Goal: Find specific fact: Find specific fact

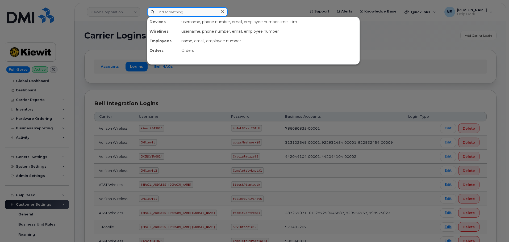
click at [172, 12] on input at bounding box center [187, 12] width 81 height 10
paste input "817-233-2161"
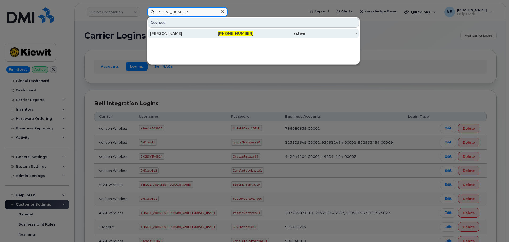
type input "817-233-2161"
click at [184, 31] on div "JAY KNEZ" at bounding box center [176, 33] width 52 height 5
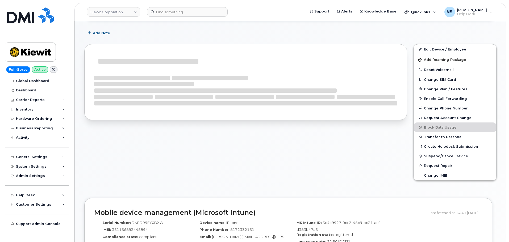
scroll to position [186, 0]
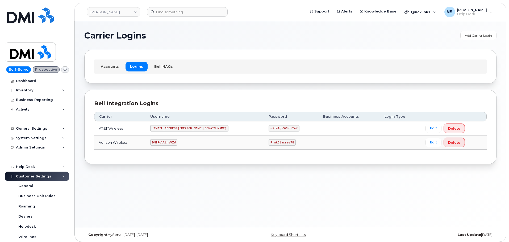
click at [171, 148] on td "DMIRollinsVZW" at bounding box center [205, 143] width 118 height 14
drag, startPoint x: 171, startPoint y: 148, endPoint x: 171, endPoint y: 145, distance: 3.7
click at [171, 148] on td "DMIRollinsVZW" at bounding box center [205, 143] width 118 height 14
click at [171, 143] on code "DMIRollinsVZW" at bounding box center [163, 142] width 27 height 6
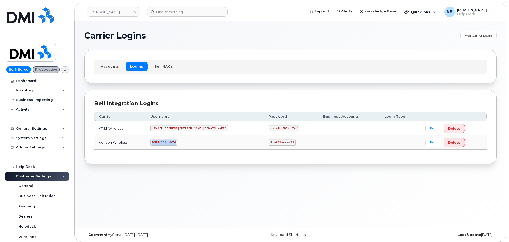
click at [171, 143] on code "DMIRollinsVZW" at bounding box center [163, 142] width 27 height 6
copy code "DMIRollinsVZW"
click at [264, 135] on td "u$za!gx5VbntTAf" at bounding box center [291, 129] width 55 height 14
drag, startPoint x: 241, startPoint y: 135, endPoint x: 244, endPoint y: 141, distance: 6.2
click at [242, 137] on tbody "AT&T Wireless [EMAIL_ADDRESS][PERSON_NAME][DOMAIN_NAME] u$za!gx5VbntTAf Edit De…" at bounding box center [290, 136] width 393 height 28
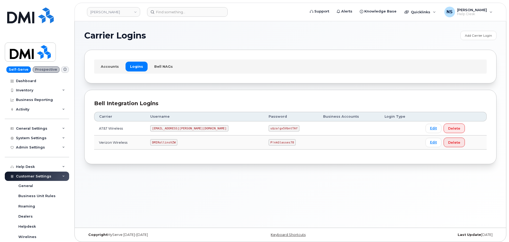
click at [269, 141] on code "P!nkGlasses78" at bounding box center [282, 142] width 27 height 6
copy code "P!nkGlasses78"
